Goal: Transaction & Acquisition: Book appointment/travel/reservation

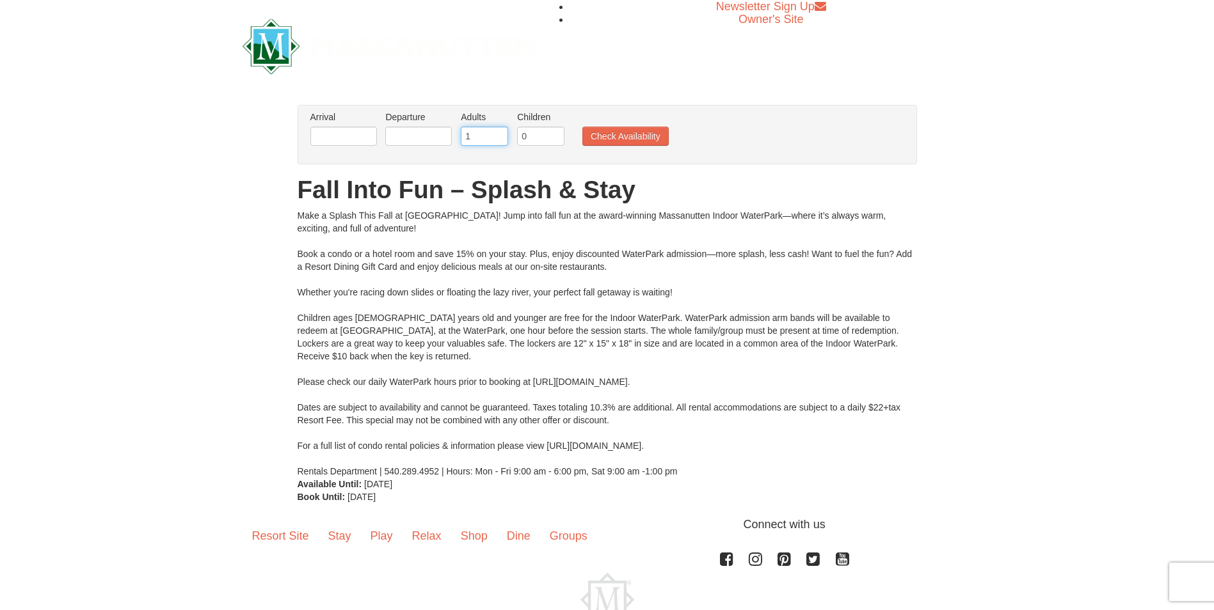
type input "1"
click at [498, 138] on input "1" at bounding box center [484, 136] width 47 height 19
type input "1"
click at [553, 132] on input "1" at bounding box center [540, 136] width 47 height 19
click at [360, 138] on input "text" at bounding box center [343, 136] width 67 height 19
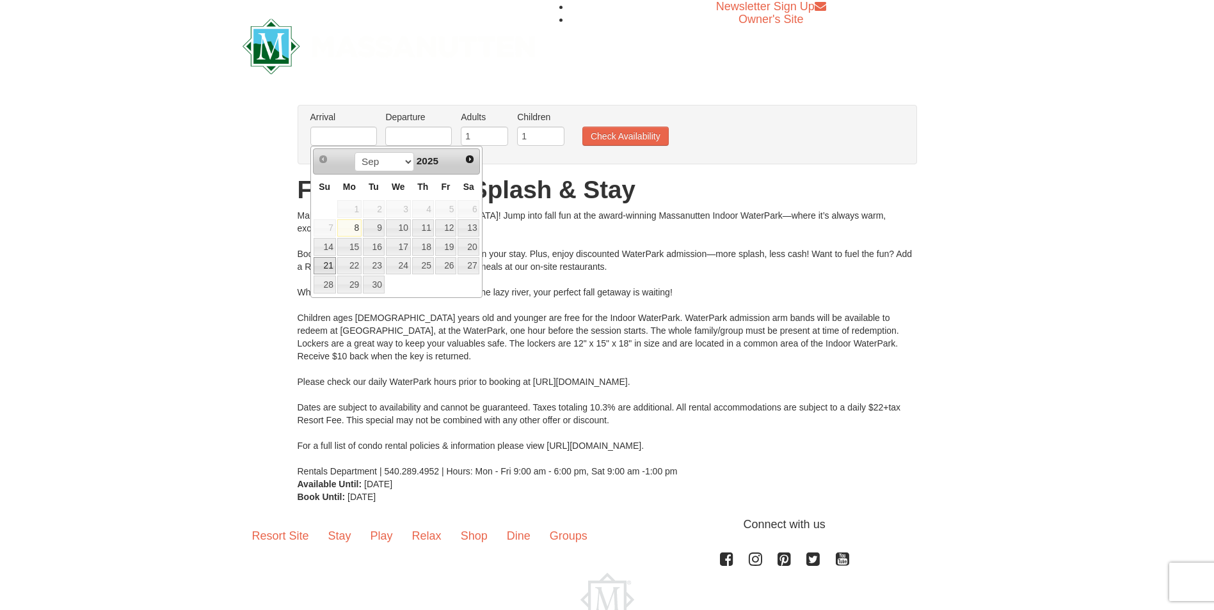
click at [332, 264] on link "21" at bounding box center [324, 266] width 22 height 18
type input "09/21/2025"
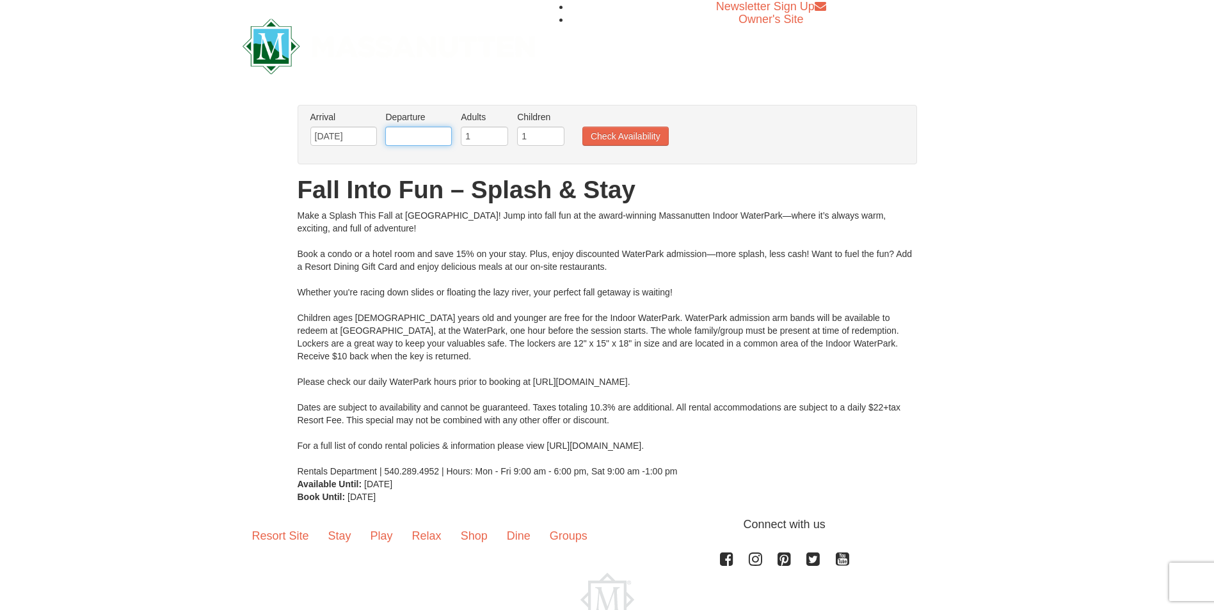
click at [441, 139] on input "text" at bounding box center [418, 136] width 67 height 19
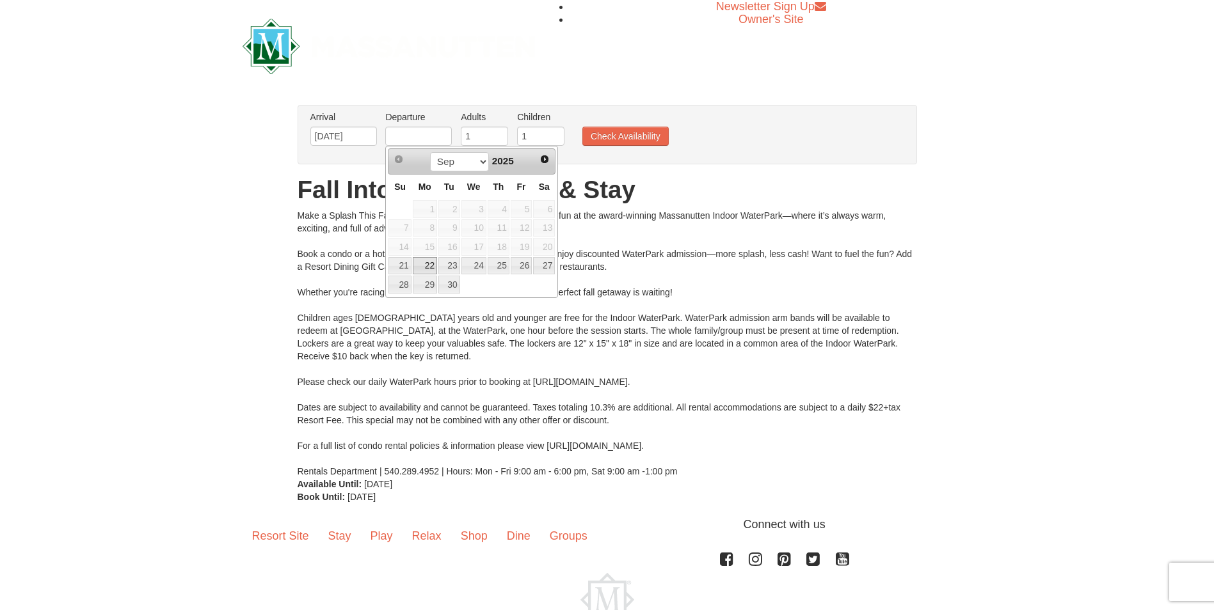
click at [429, 269] on link "22" at bounding box center [425, 266] width 24 height 18
type input "09/22/2025"
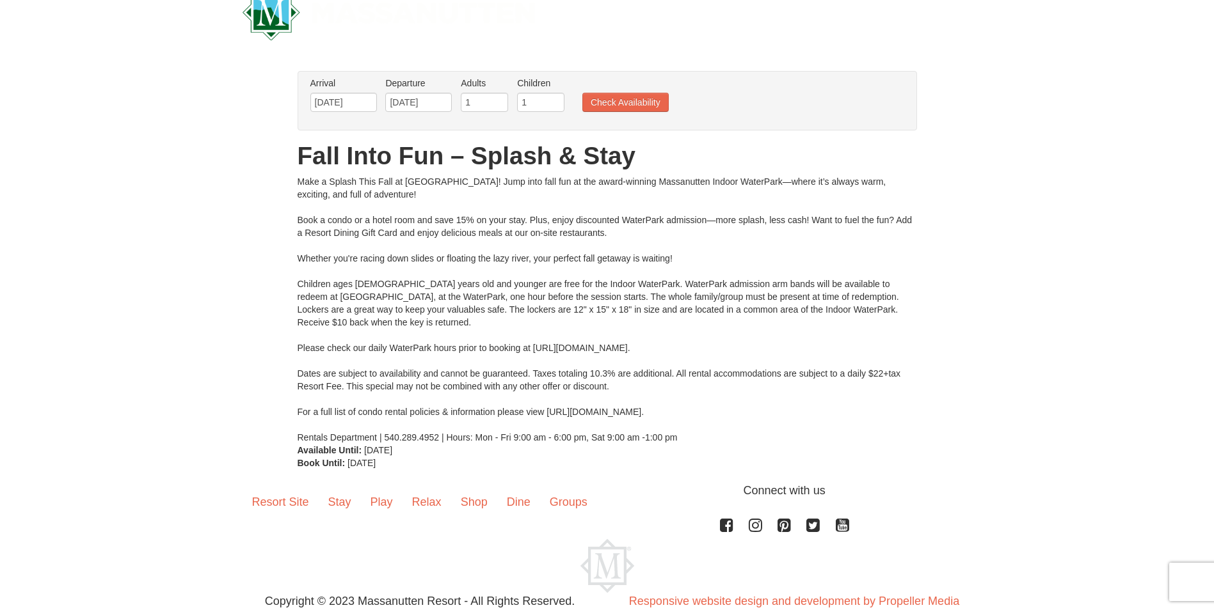
scroll to position [12, 0]
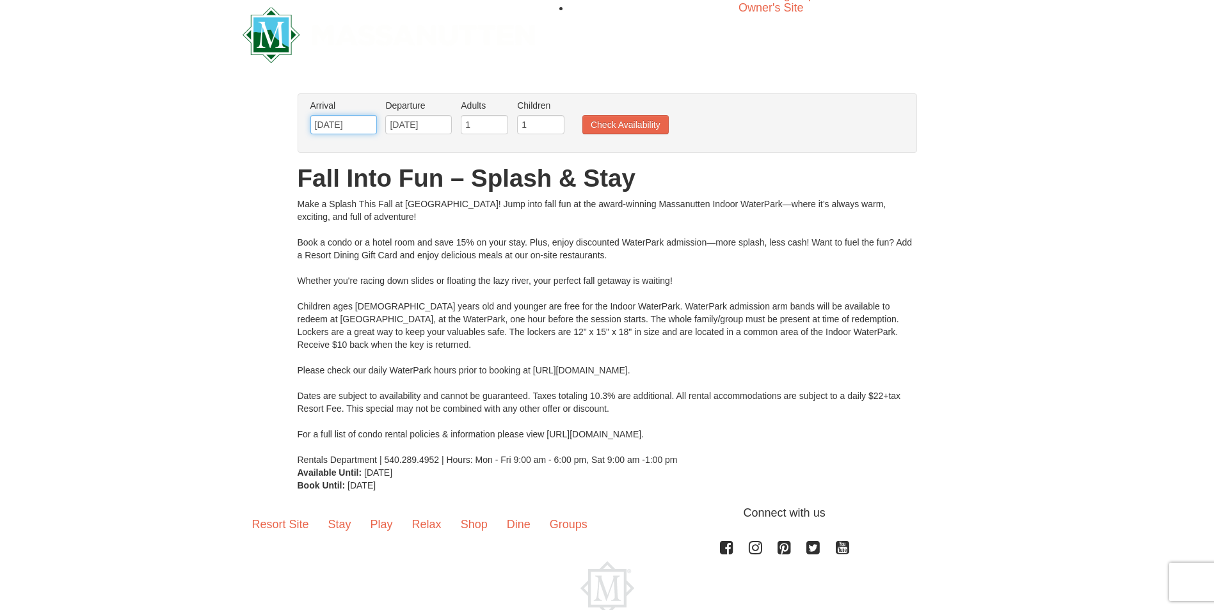
click at [340, 125] on input "09/21/2025" at bounding box center [343, 124] width 67 height 19
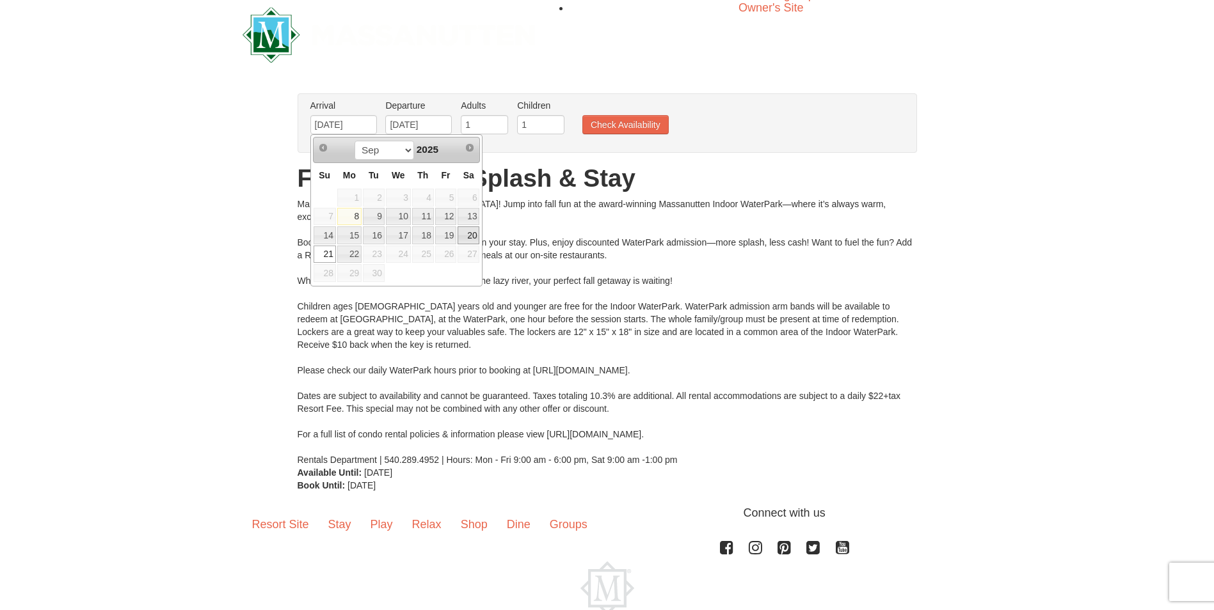
click at [468, 237] on link "20" at bounding box center [468, 235] width 22 height 18
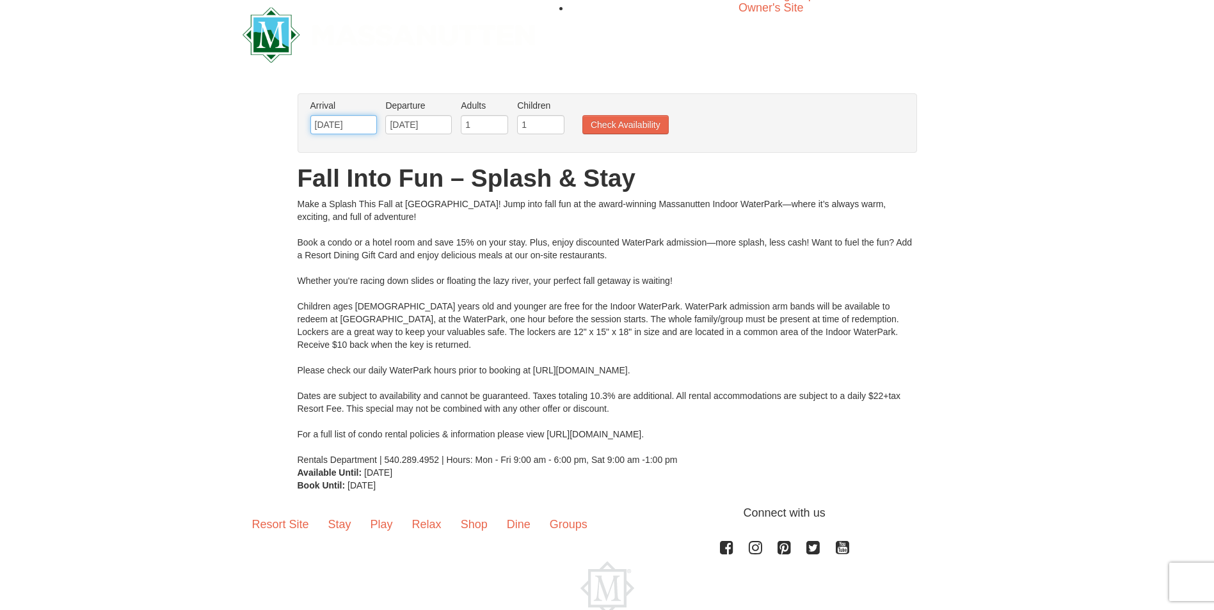
click at [361, 123] on input "09/20/2025" at bounding box center [343, 124] width 67 height 19
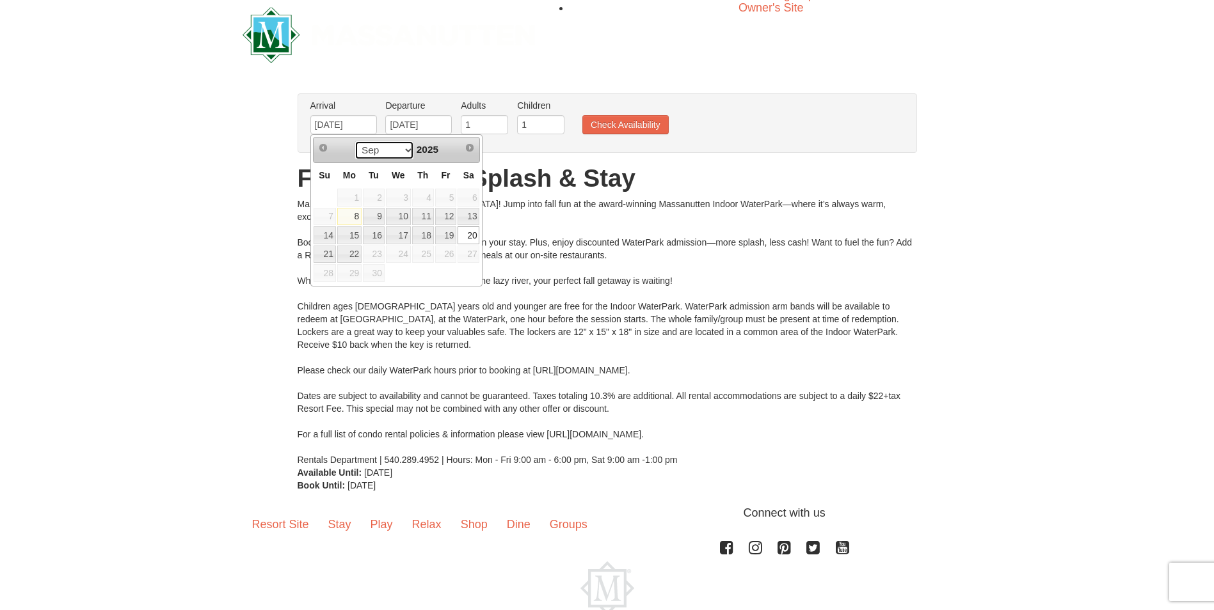
click at [404, 149] on select "Sep" at bounding box center [383, 150] width 59 height 19
click at [446, 266] on td at bounding box center [445, 273] width 23 height 19
click at [471, 150] on span "Next" at bounding box center [469, 148] width 10 height 10
click at [466, 234] on link "20" at bounding box center [468, 235] width 22 height 18
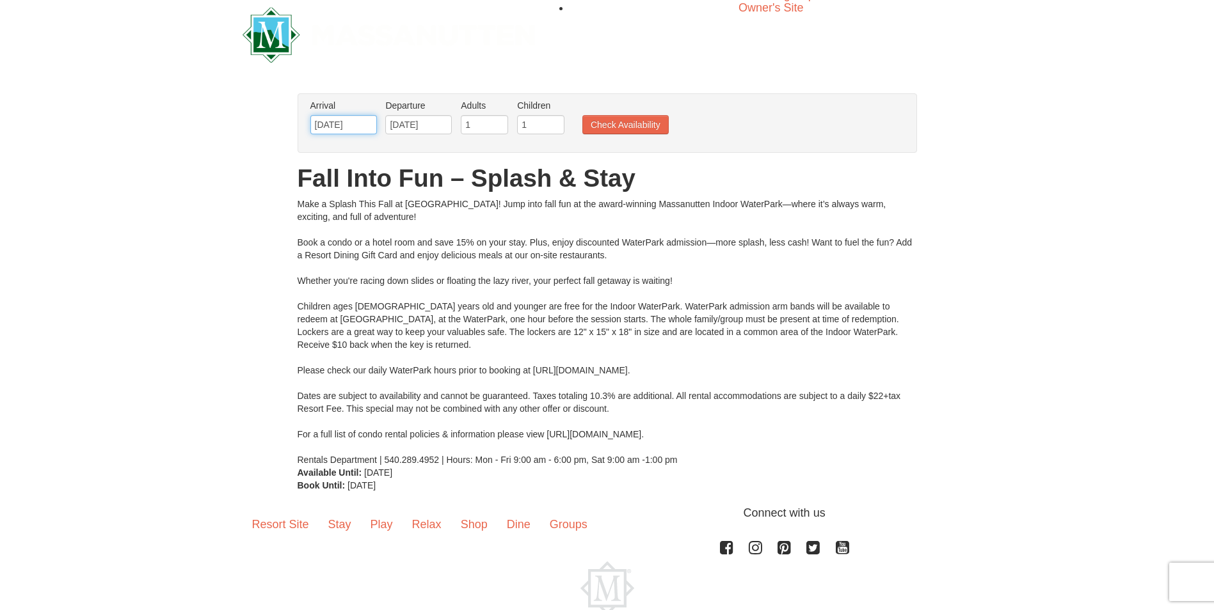
click at [356, 127] on input "09/20/2025" at bounding box center [343, 124] width 67 height 19
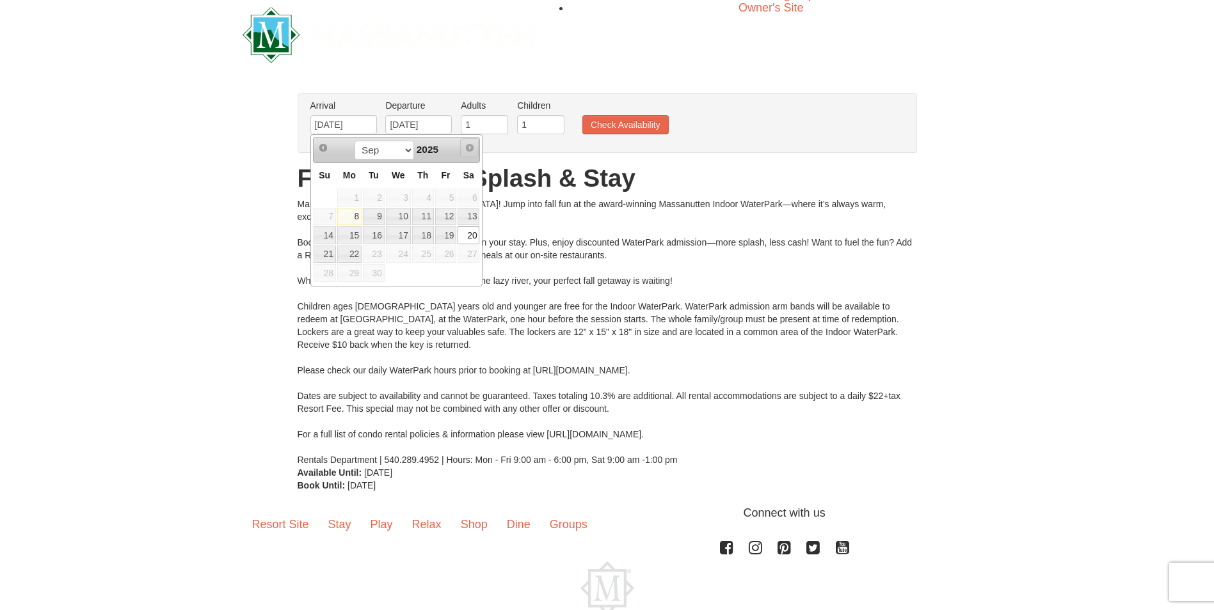
click at [470, 146] on span "Next" at bounding box center [469, 148] width 10 height 10
click at [469, 146] on span "Next" at bounding box center [469, 148] width 10 height 10
click at [404, 150] on select "Sep" at bounding box center [383, 150] width 59 height 19
click at [380, 187] on th "Tu" at bounding box center [373, 175] width 23 height 25
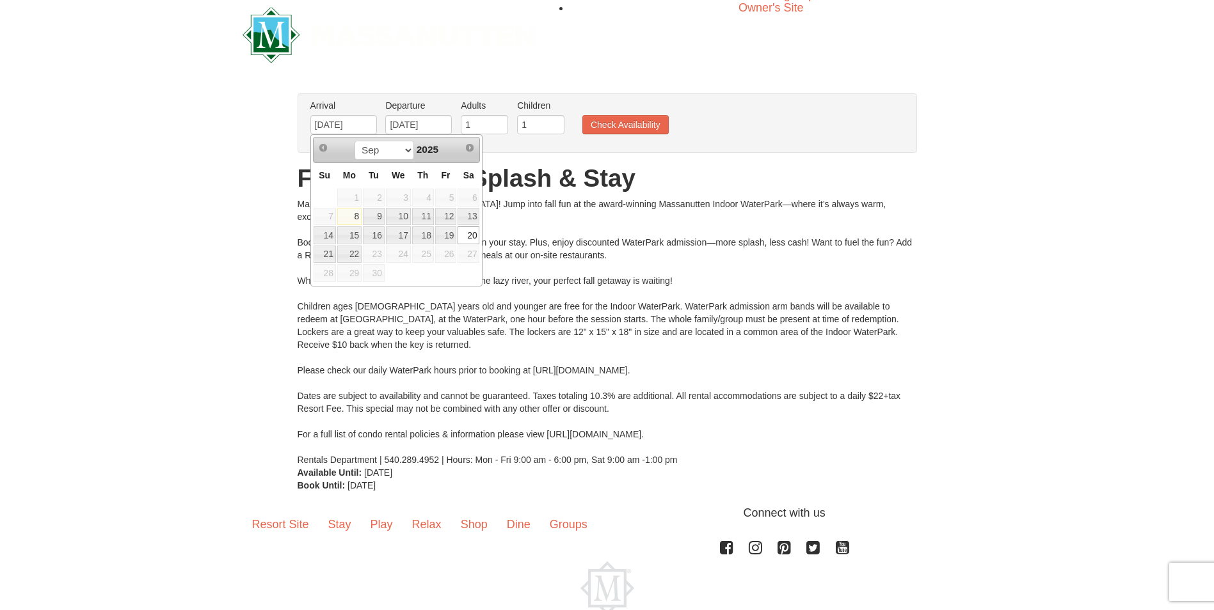
click at [356, 214] on link "8" at bounding box center [349, 217] width 24 height 18
type input "09/08/2025"
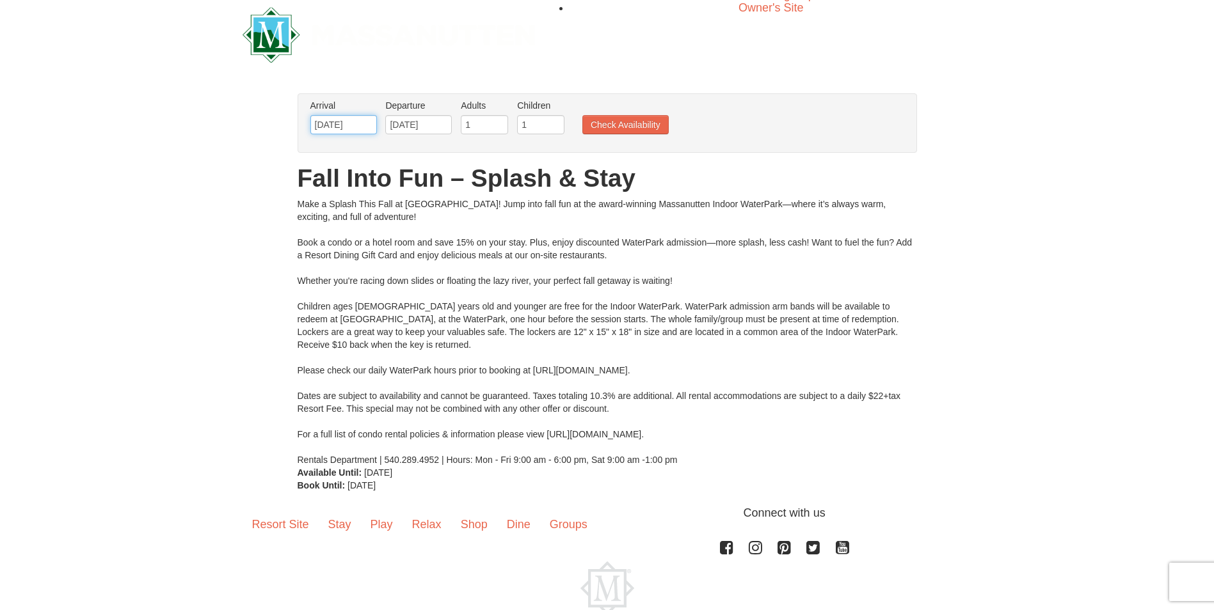
click at [365, 127] on input "09/08/2025" at bounding box center [343, 124] width 67 height 19
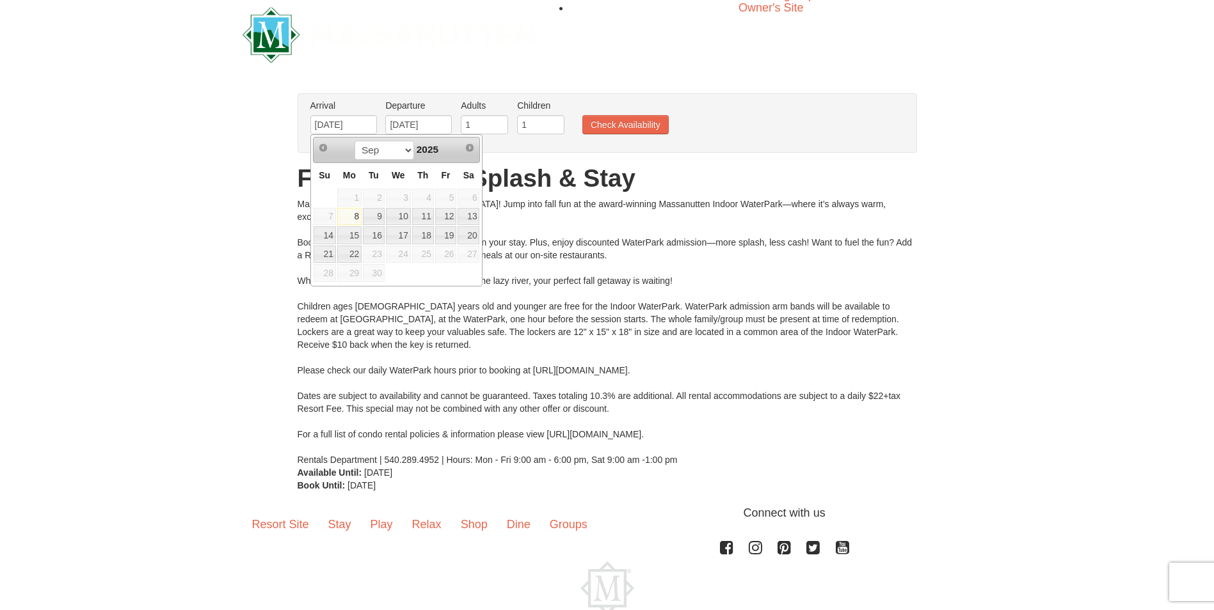
click at [359, 218] on link "8" at bounding box center [349, 217] width 24 height 18
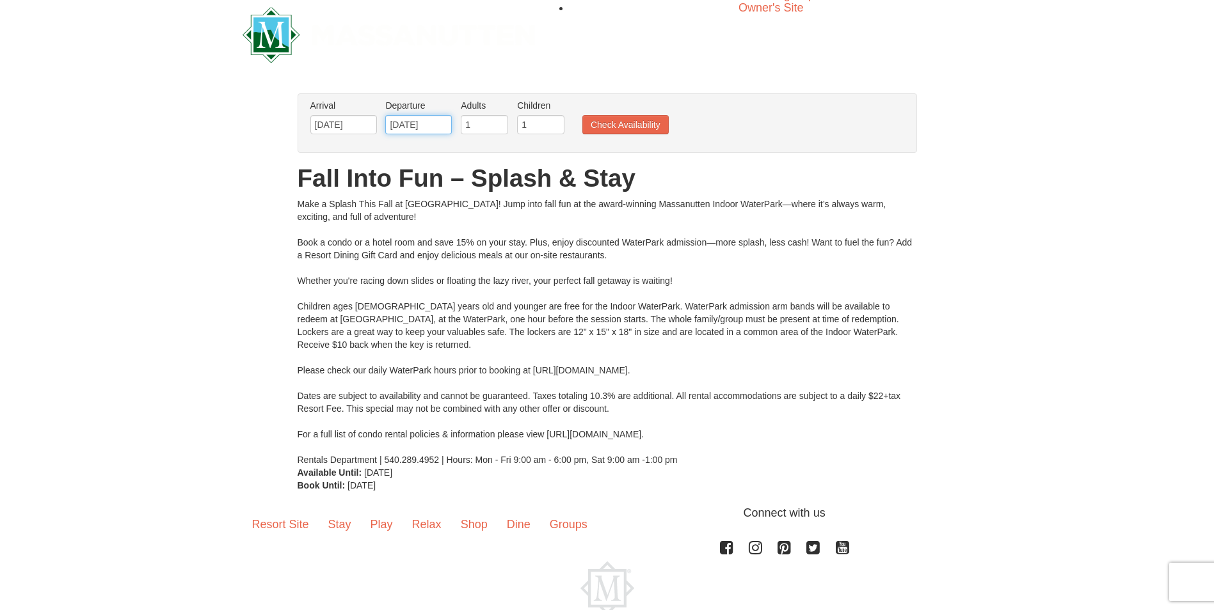
click at [425, 121] on input "09/22/2025" at bounding box center [418, 124] width 67 height 19
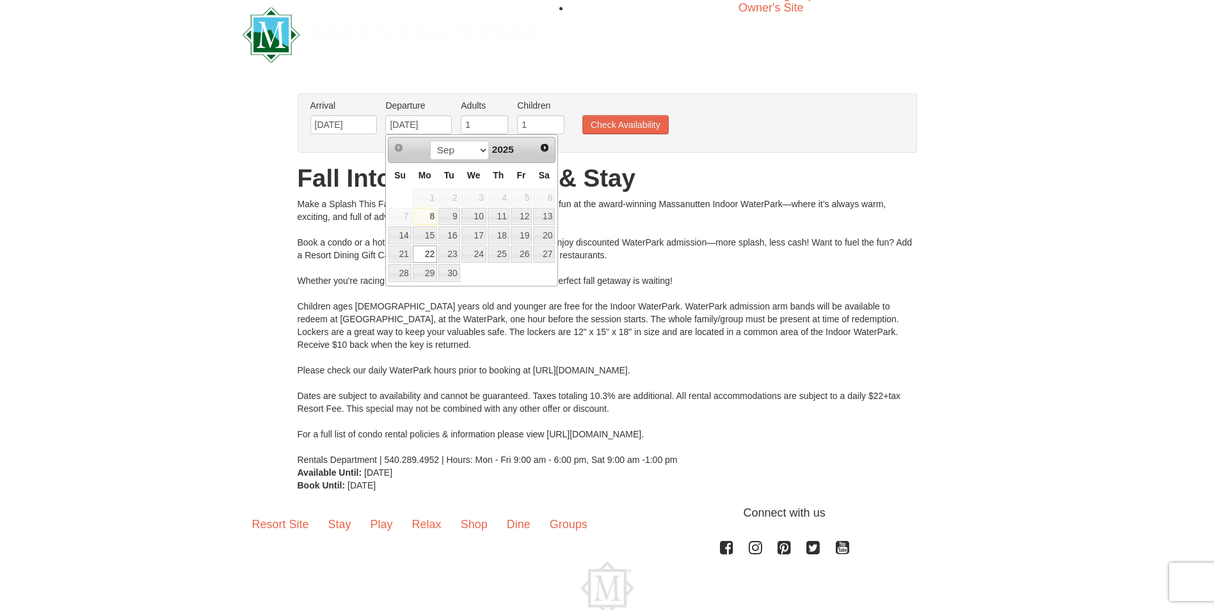
click at [426, 256] on link "22" at bounding box center [425, 255] width 24 height 18
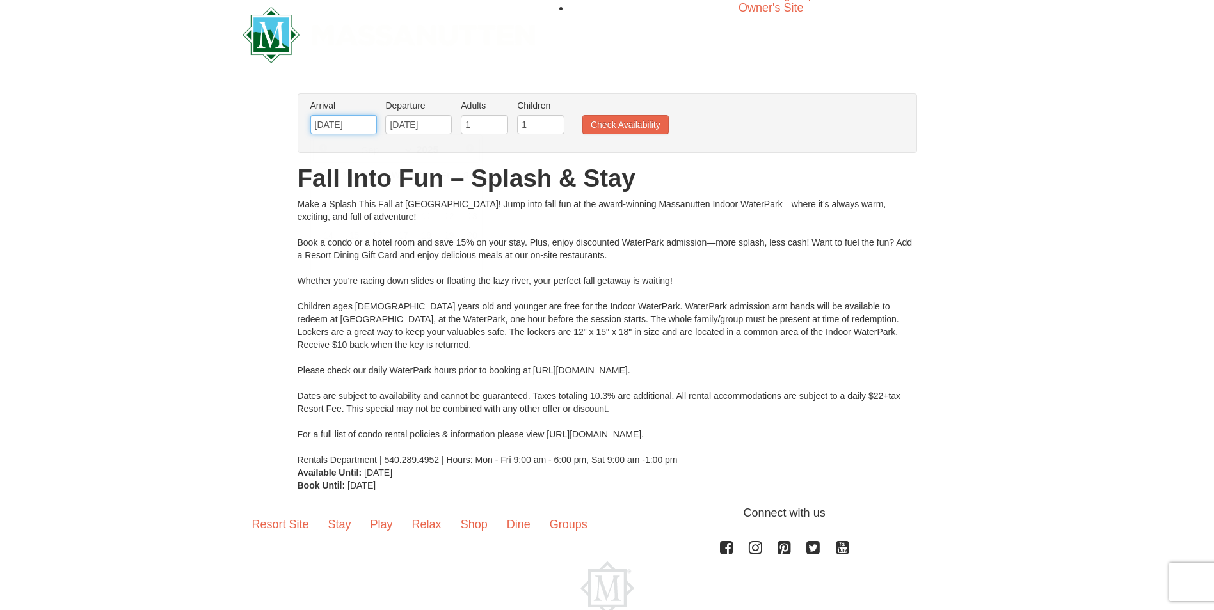
click at [363, 129] on input "09/08/2025" at bounding box center [343, 124] width 67 height 19
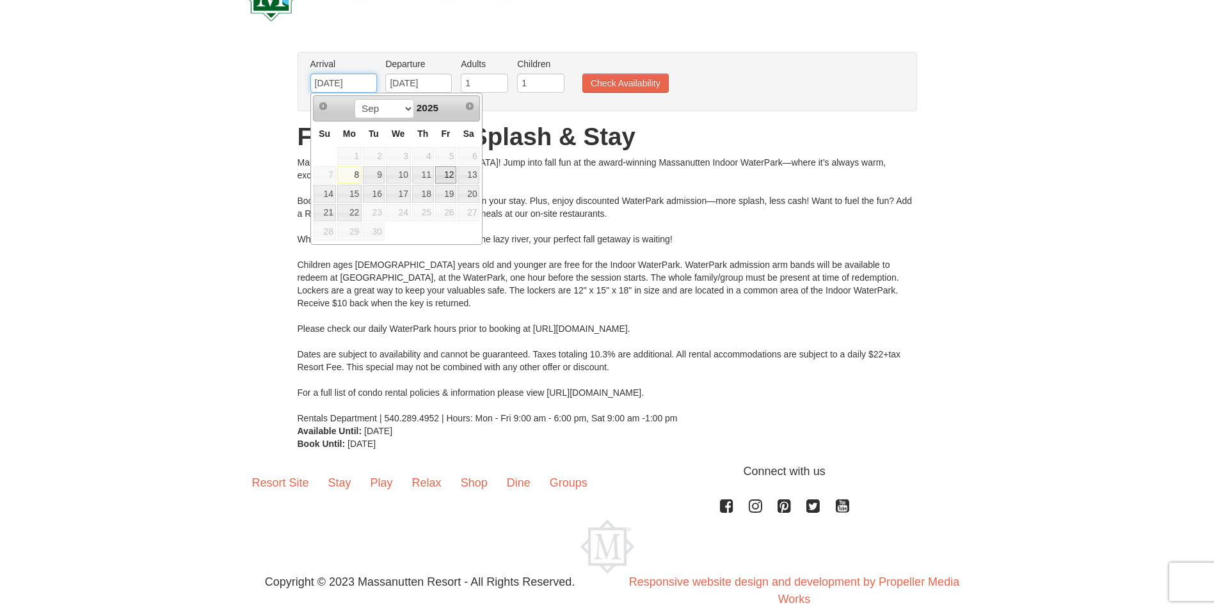
scroll to position [75, 0]
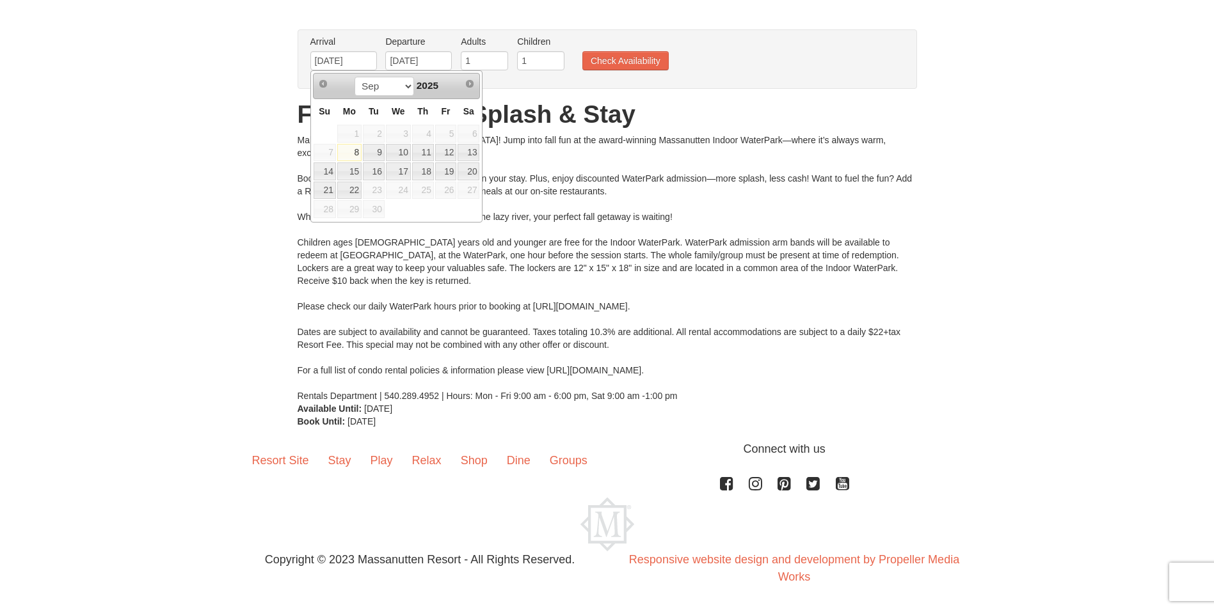
click at [373, 207] on span "30" at bounding box center [374, 209] width 22 height 18
click at [404, 89] on select "Sep" at bounding box center [383, 86] width 59 height 19
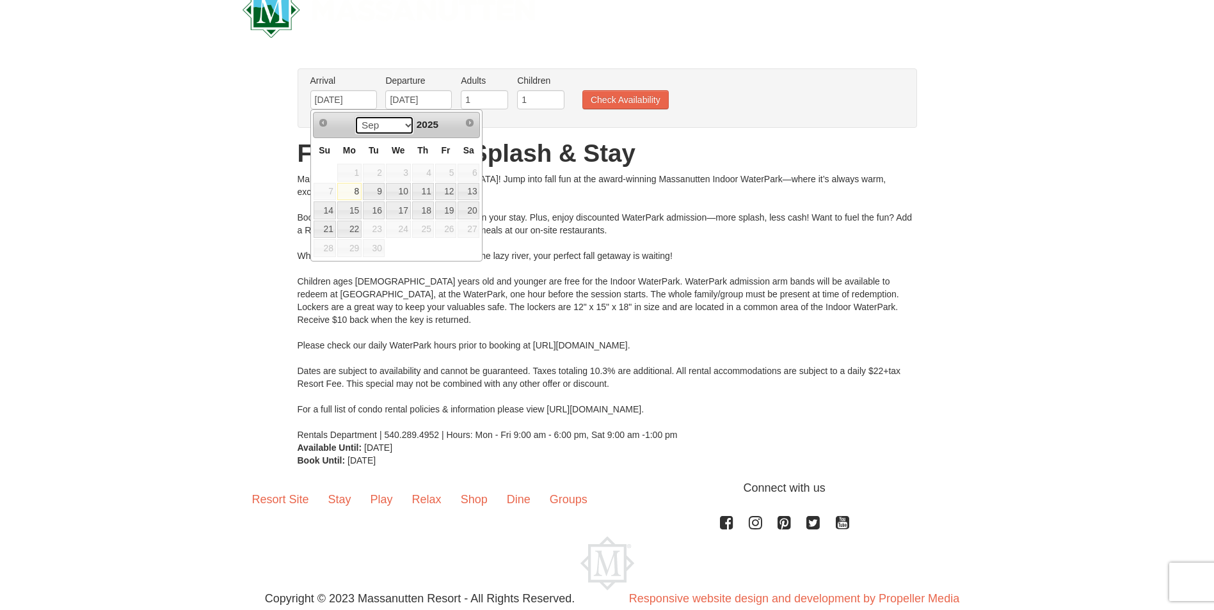
scroll to position [0, 0]
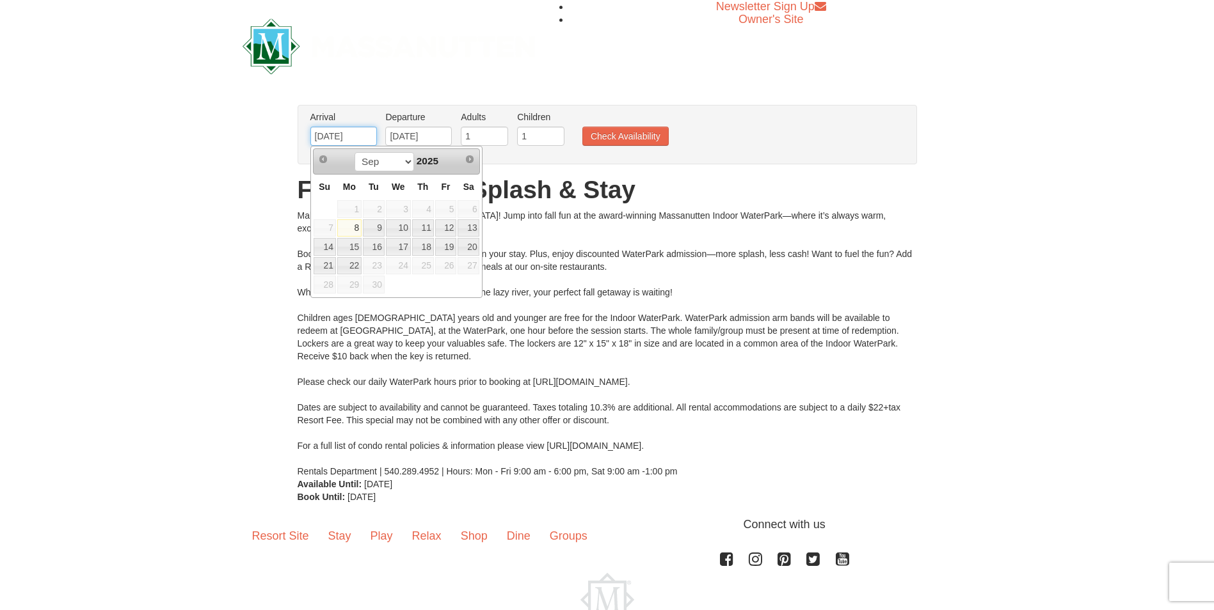
click at [351, 132] on input "09/08/2025" at bounding box center [343, 136] width 67 height 19
drag, startPoint x: 372, startPoint y: 138, endPoint x: 315, endPoint y: 140, distance: 57.0
click at [315, 140] on input "09/08/2025" at bounding box center [343, 136] width 67 height 19
type input "10/25"
type input "10/13/2025"
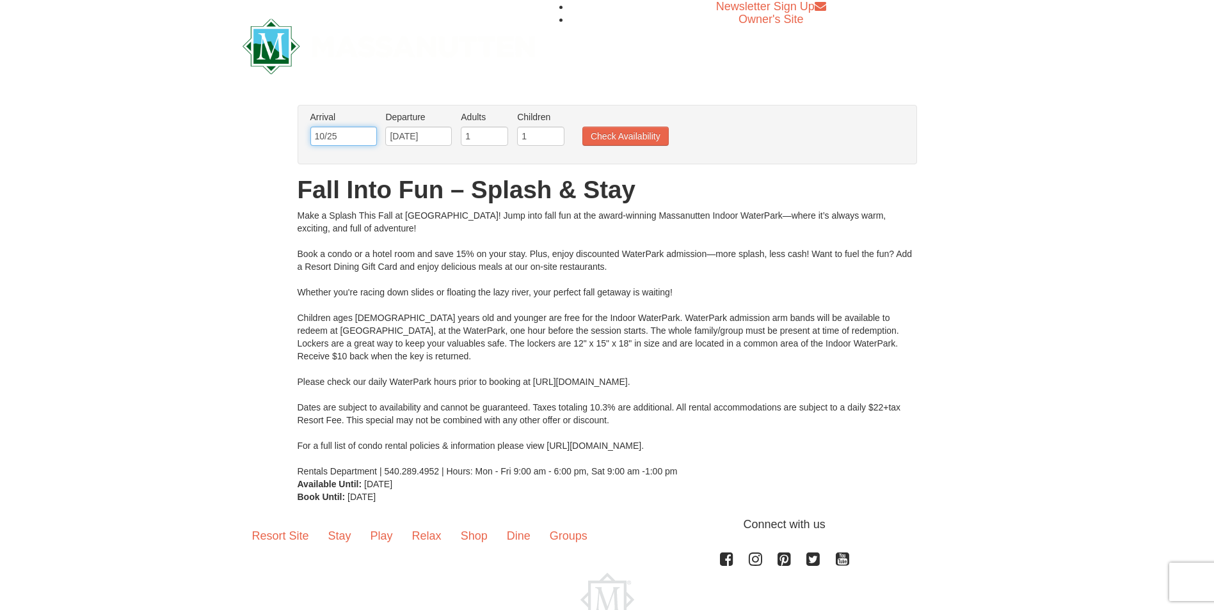
type input "10/25"
click at [441, 133] on input "10/13/2025" at bounding box center [418, 136] width 67 height 19
click at [362, 132] on input "text" at bounding box center [343, 136] width 67 height 19
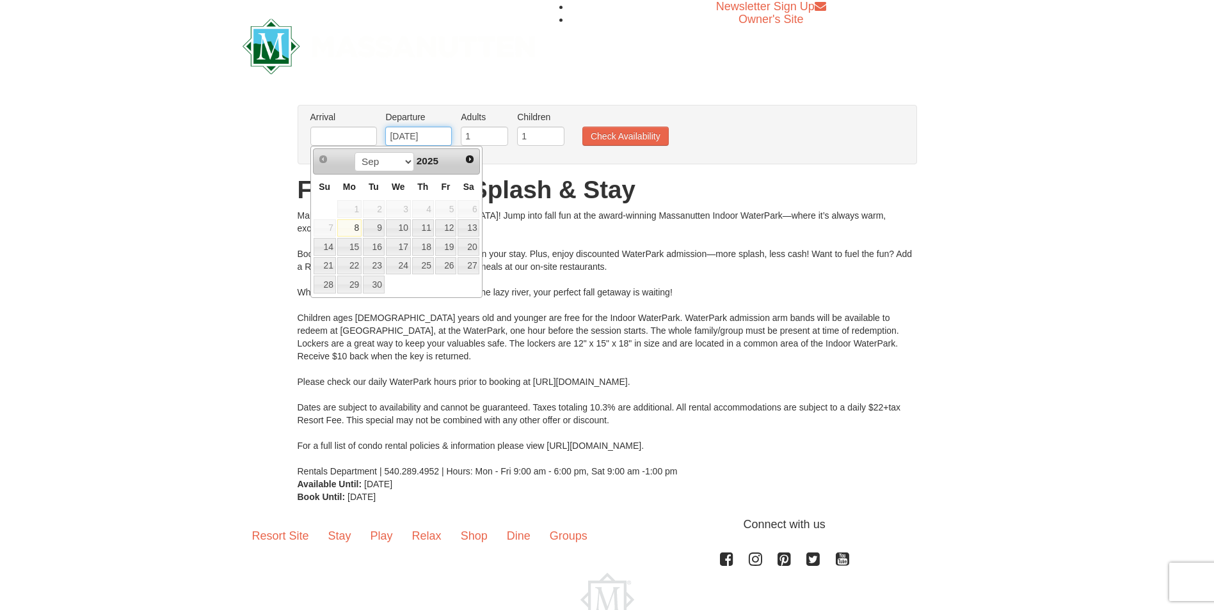
click at [441, 133] on input "10/13/2025" at bounding box center [418, 136] width 67 height 19
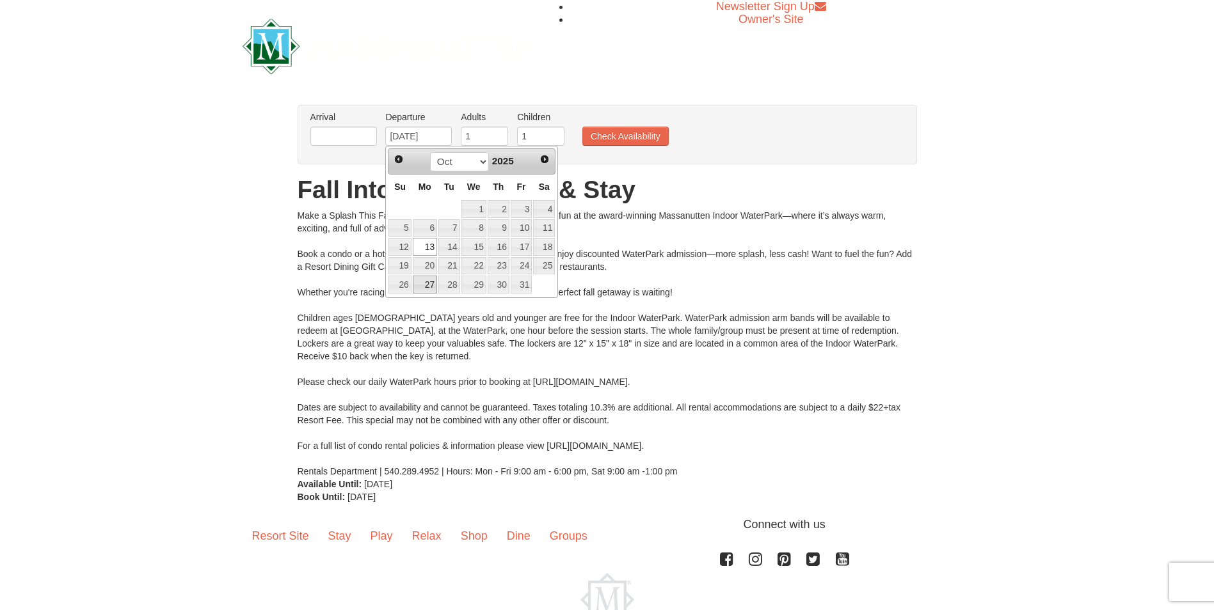
click at [425, 286] on link "27" at bounding box center [425, 285] width 24 height 18
type input "[DATE]"
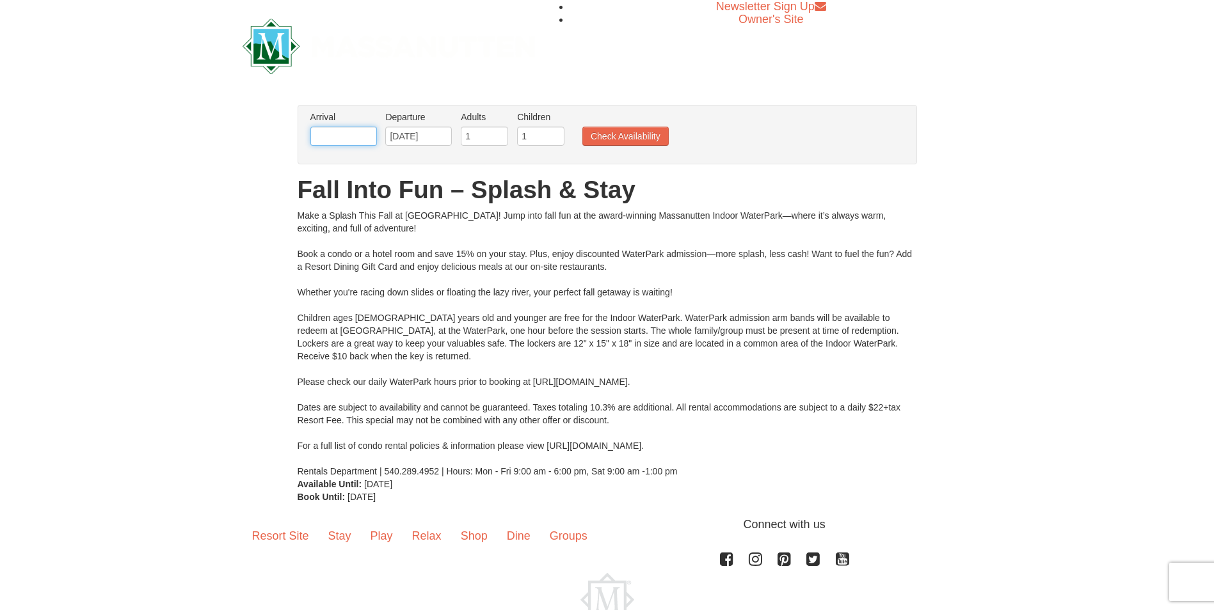
click at [367, 136] on input "text" at bounding box center [343, 136] width 67 height 19
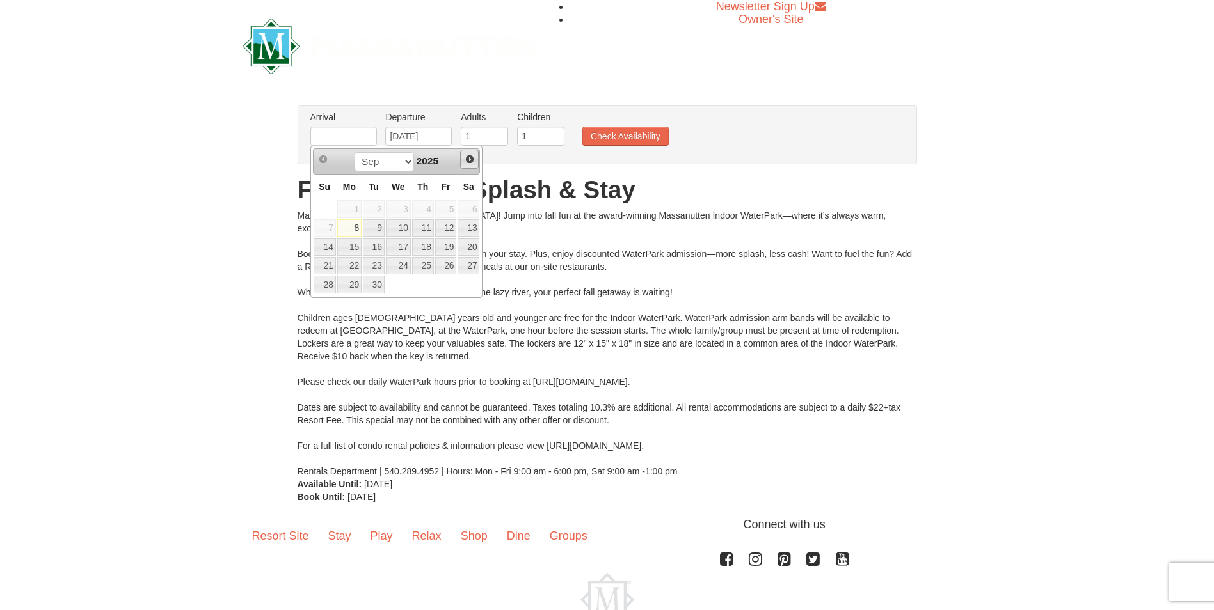
click at [472, 159] on span "Next" at bounding box center [469, 159] width 10 height 10
click at [468, 268] on link "25" at bounding box center [468, 266] width 22 height 18
type input "[DATE]"
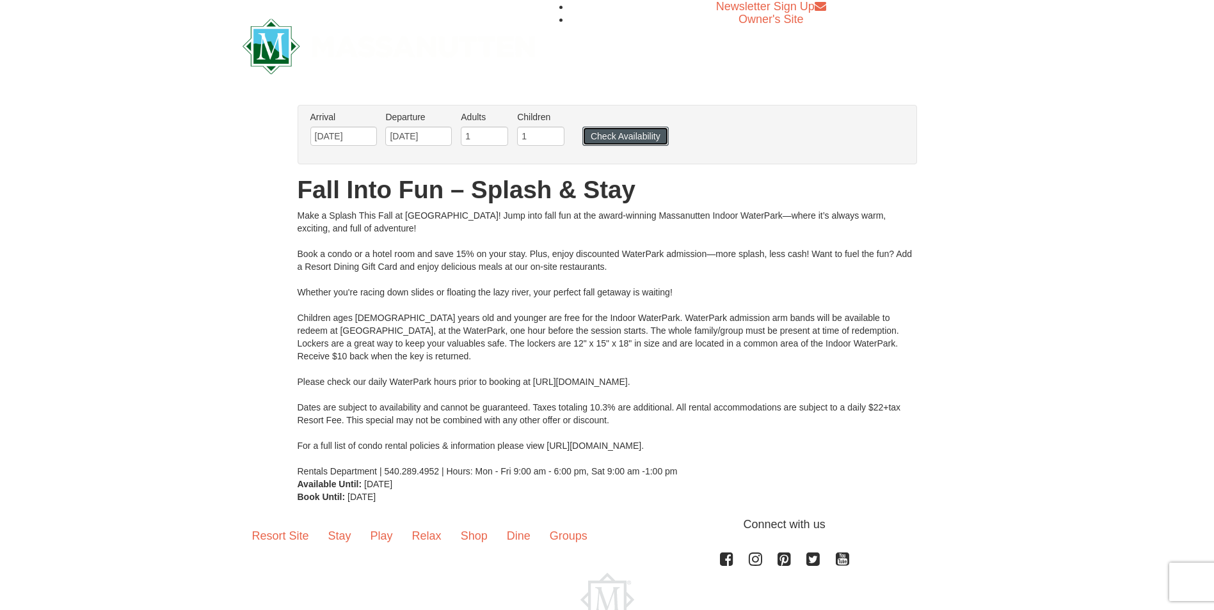
click at [637, 138] on button "Check Availability" at bounding box center [625, 136] width 86 height 19
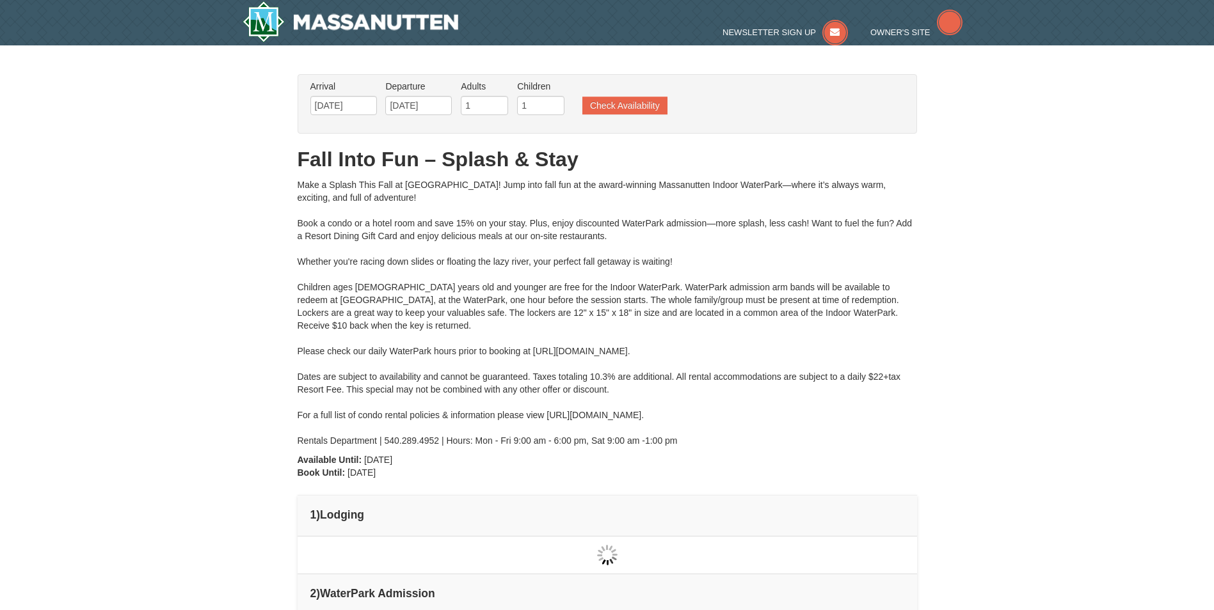
type input "[DATE]"
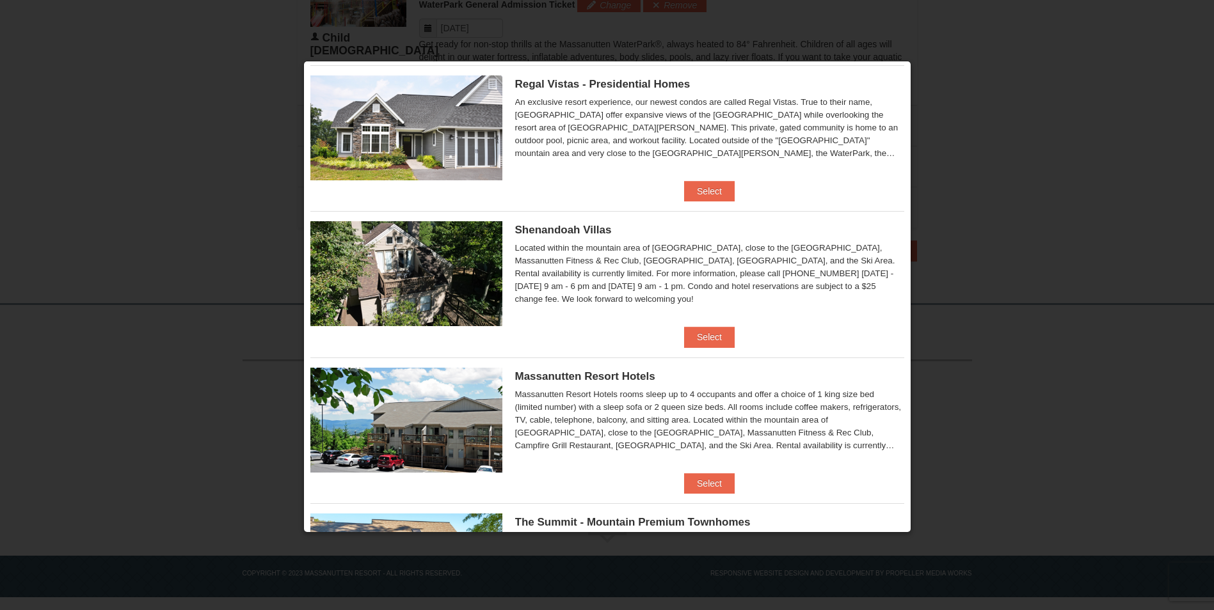
scroll to position [192, 0]
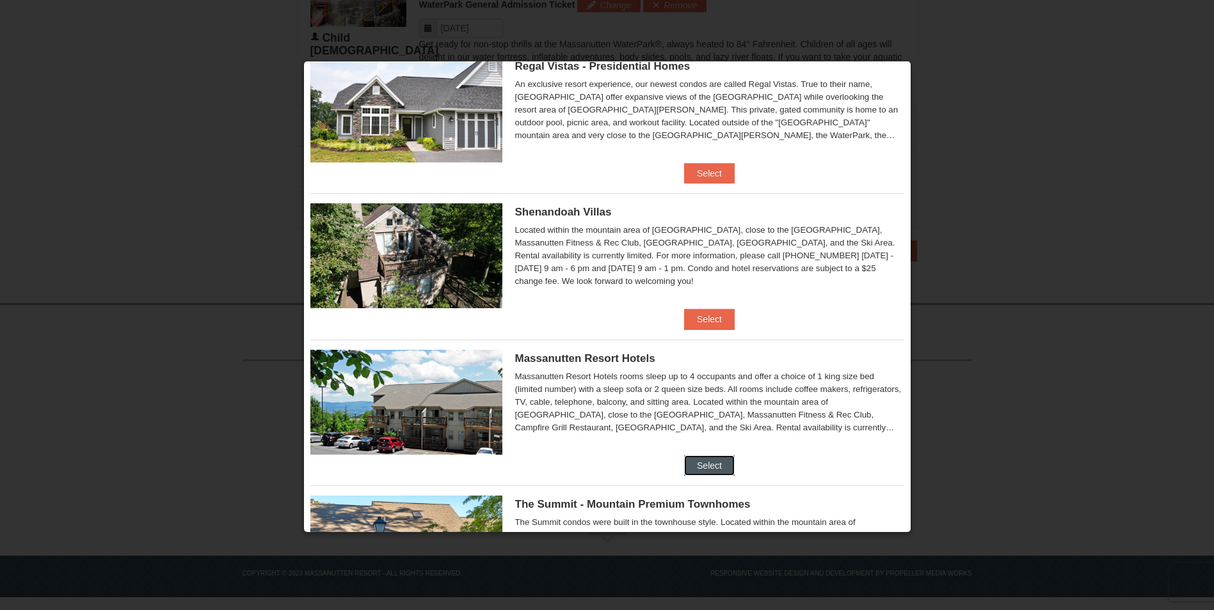
click at [706, 465] on button "Select" at bounding box center [709, 466] width 51 height 20
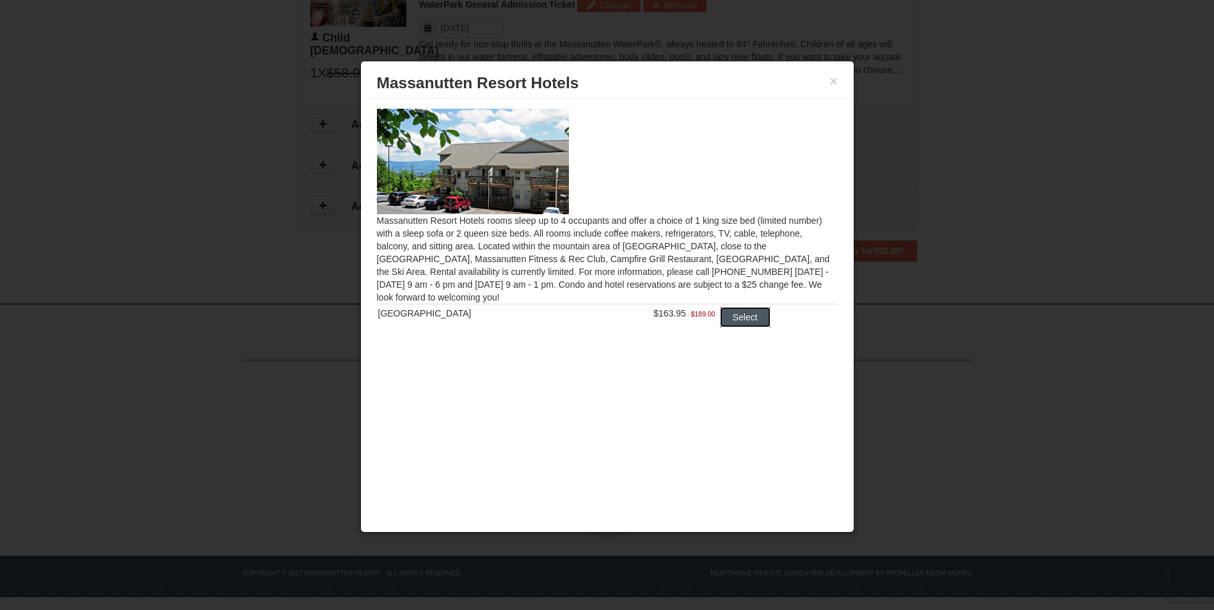
click at [741, 317] on button "Select" at bounding box center [745, 317] width 51 height 20
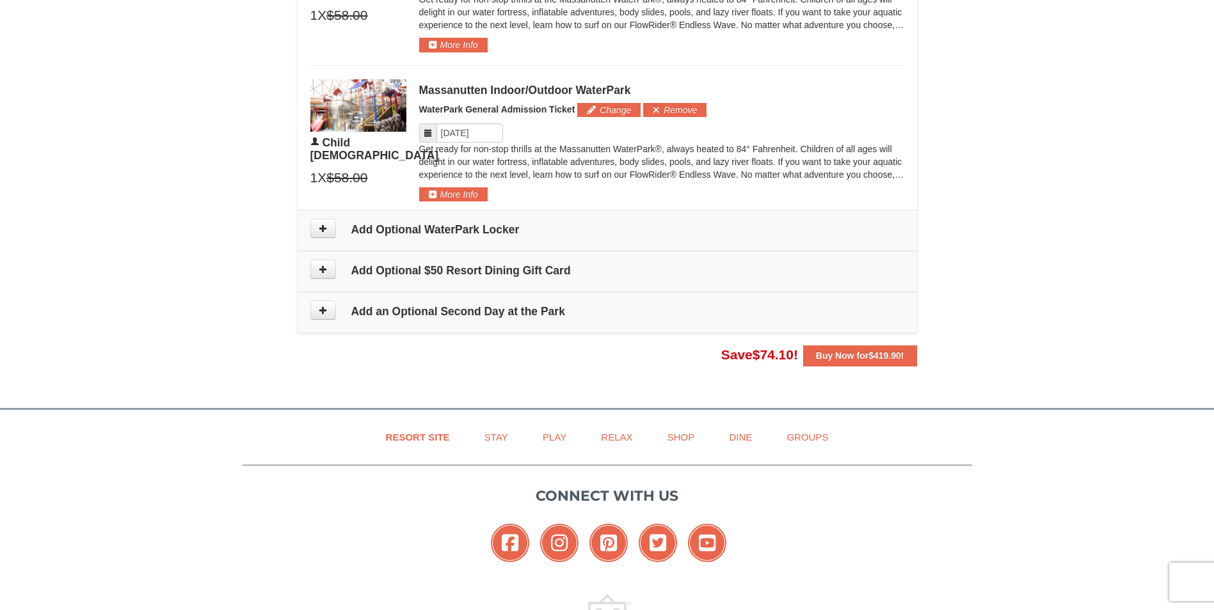
scroll to position [773, 0]
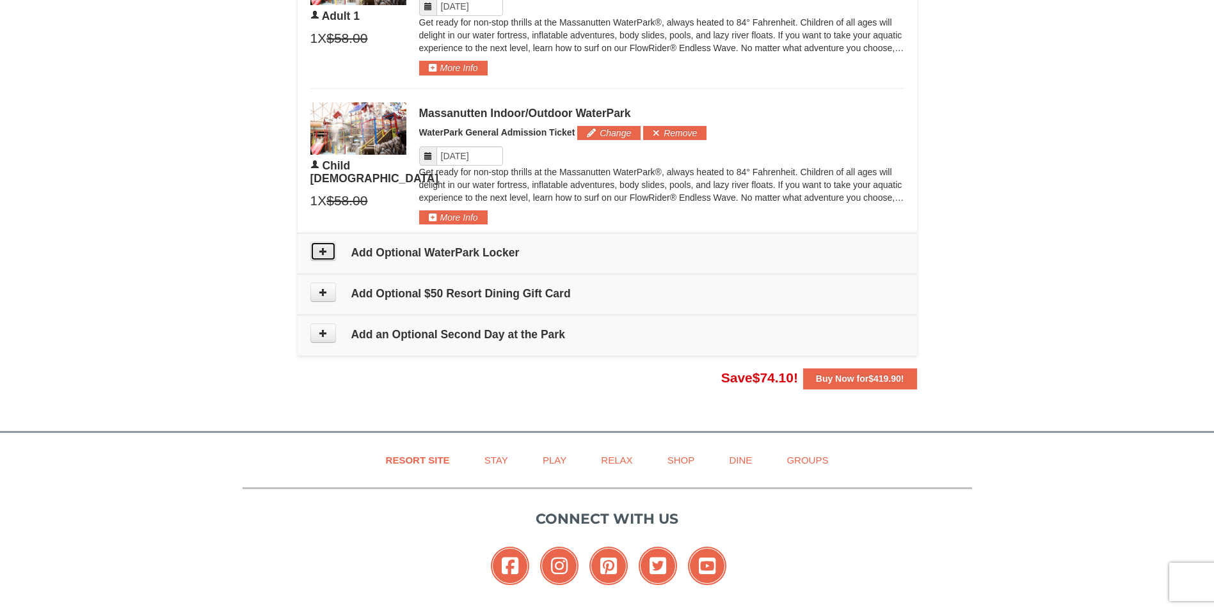
click at [322, 256] on icon at bounding box center [323, 251] width 9 height 9
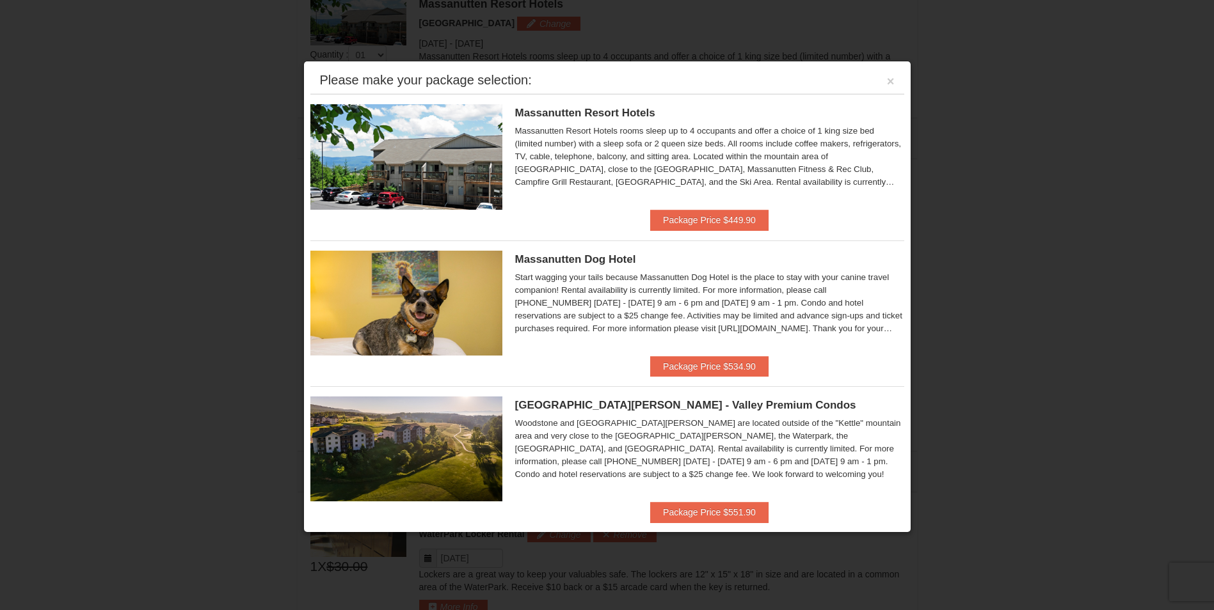
scroll to position [548, 0]
click at [706, 214] on button "Package Price $449.90" at bounding box center [709, 220] width 118 height 20
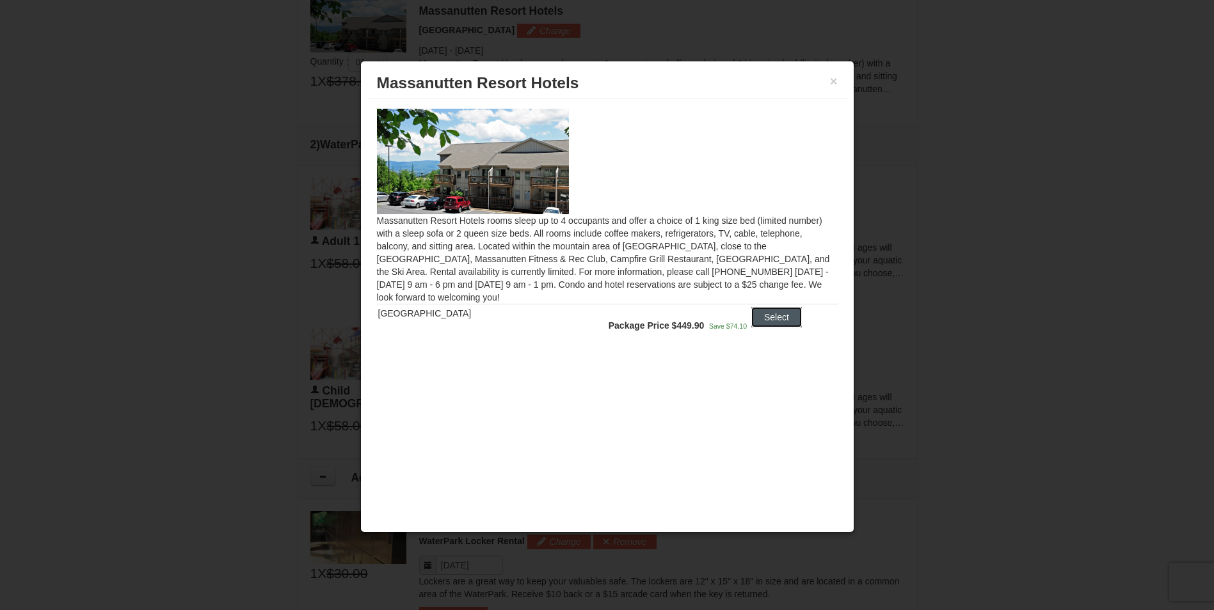
click at [756, 319] on button "Select" at bounding box center [776, 317] width 51 height 20
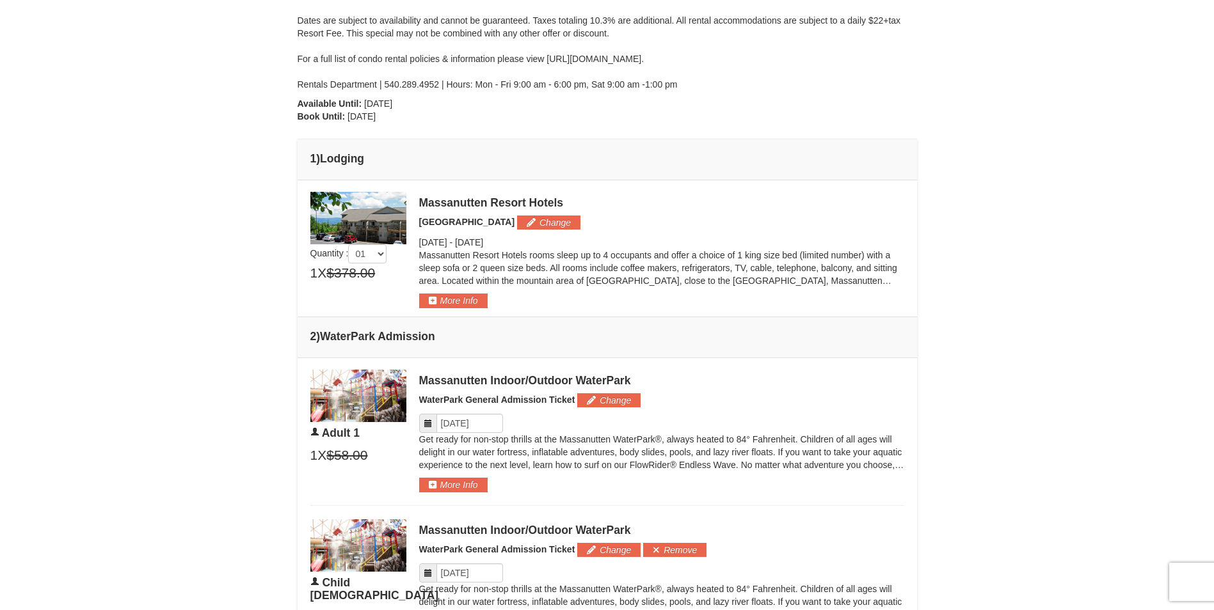
scroll to position [804, 0]
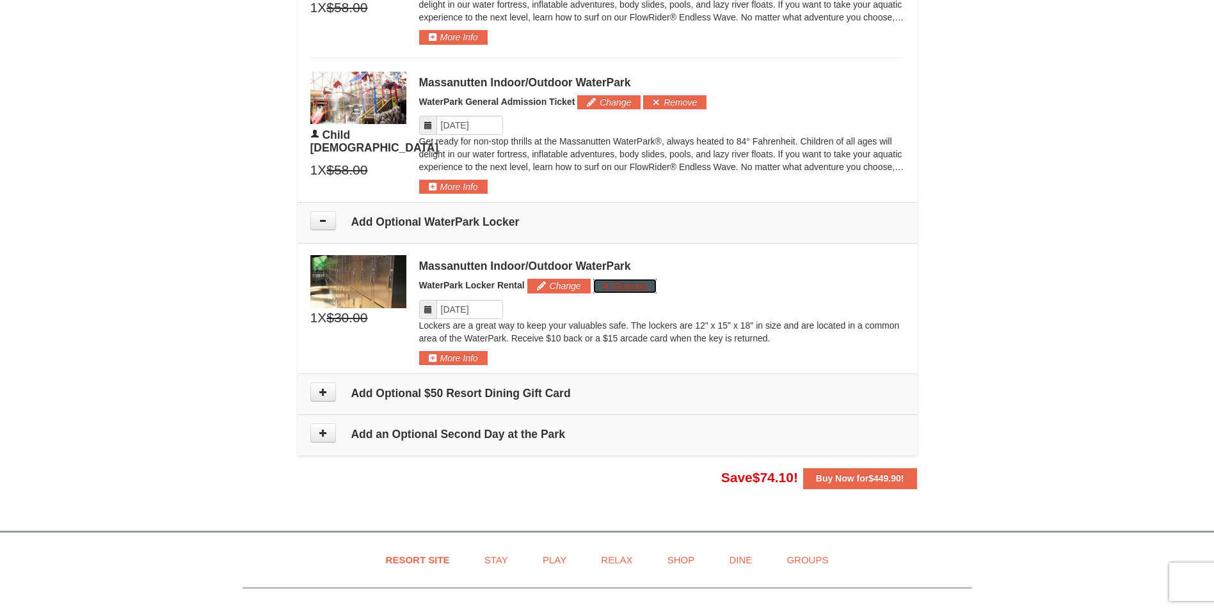
click at [614, 288] on button "Remove" at bounding box center [624, 286] width 63 height 14
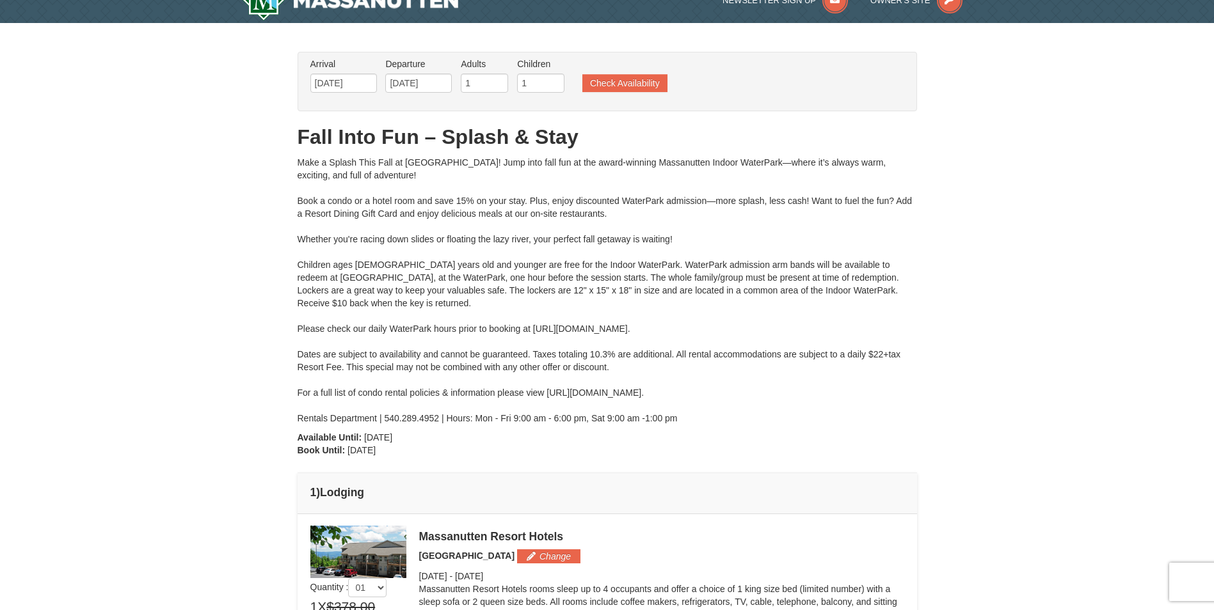
scroll to position [0, 0]
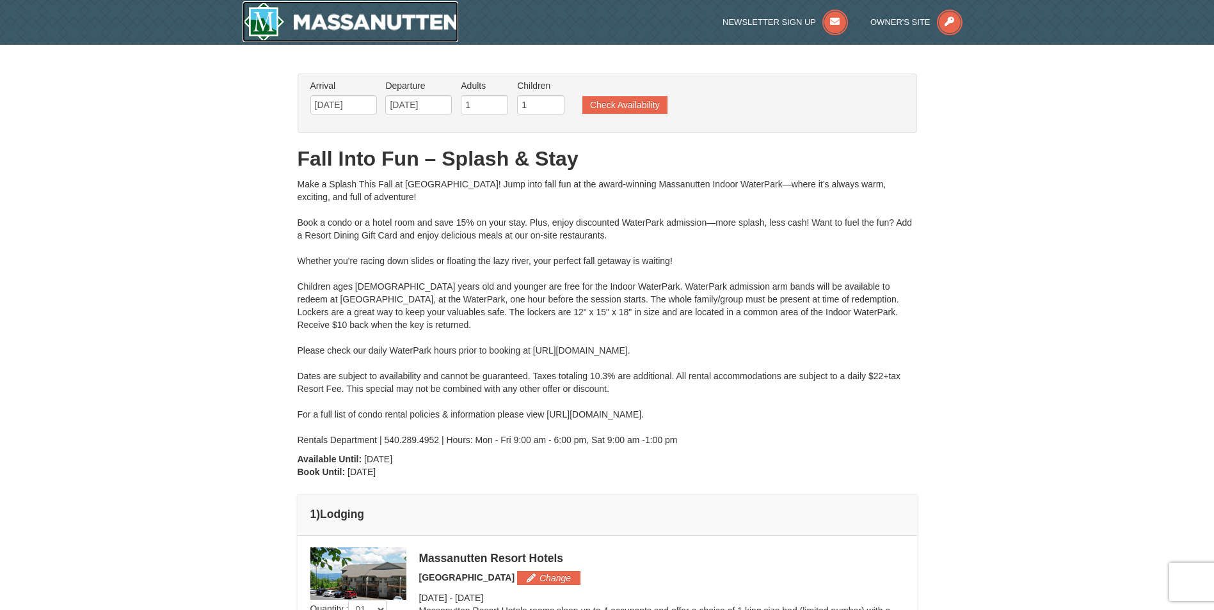
click at [374, 24] on img at bounding box center [350, 21] width 216 height 41
